Goal: Find contact information: Find contact information

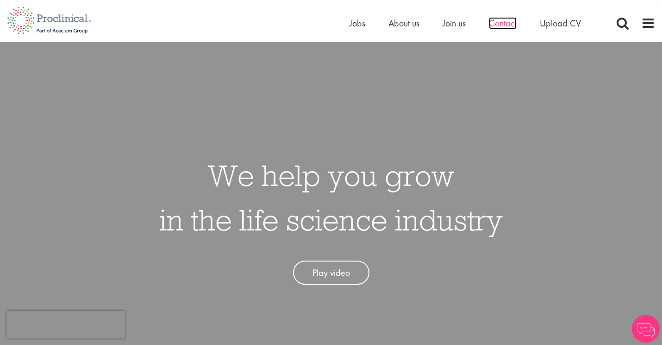
click at [500, 26] on span "Contact" at bounding box center [503, 23] width 28 height 12
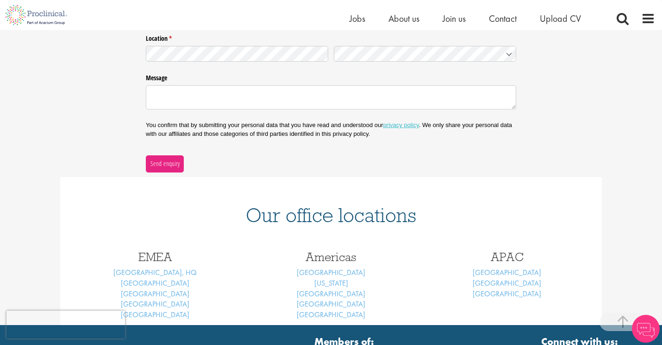
scroll to position [352, 0]
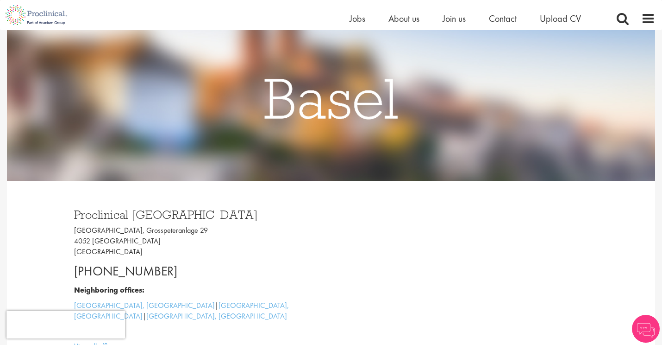
scroll to position [143, 0]
